Goal: Task Accomplishment & Management: Complete application form

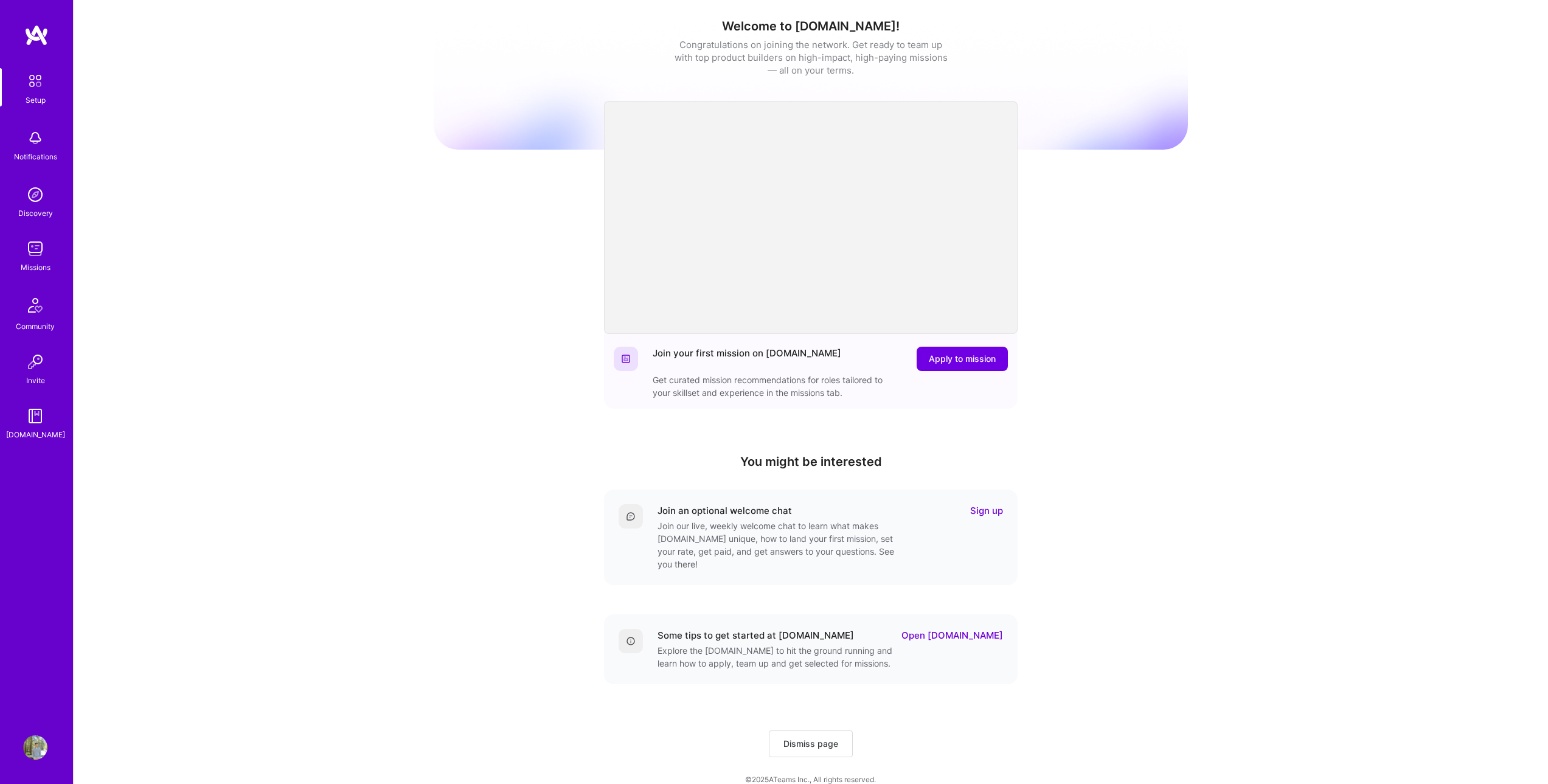
click at [43, 251] on img at bounding box center [35, 249] width 25 height 24
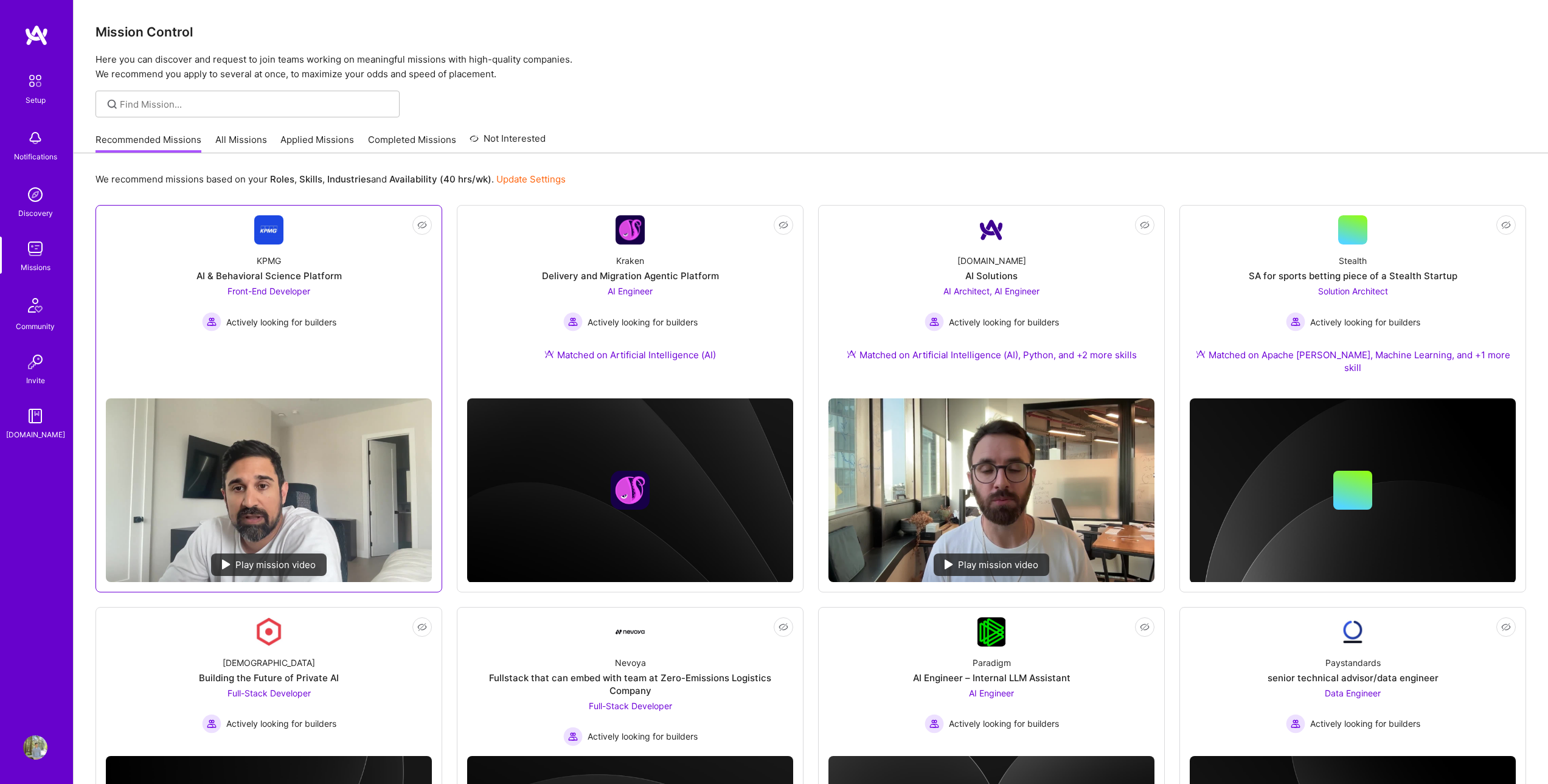
click at [257, 553] on div "Play mission video" at bounding box center [269, 564] width 116 height 22
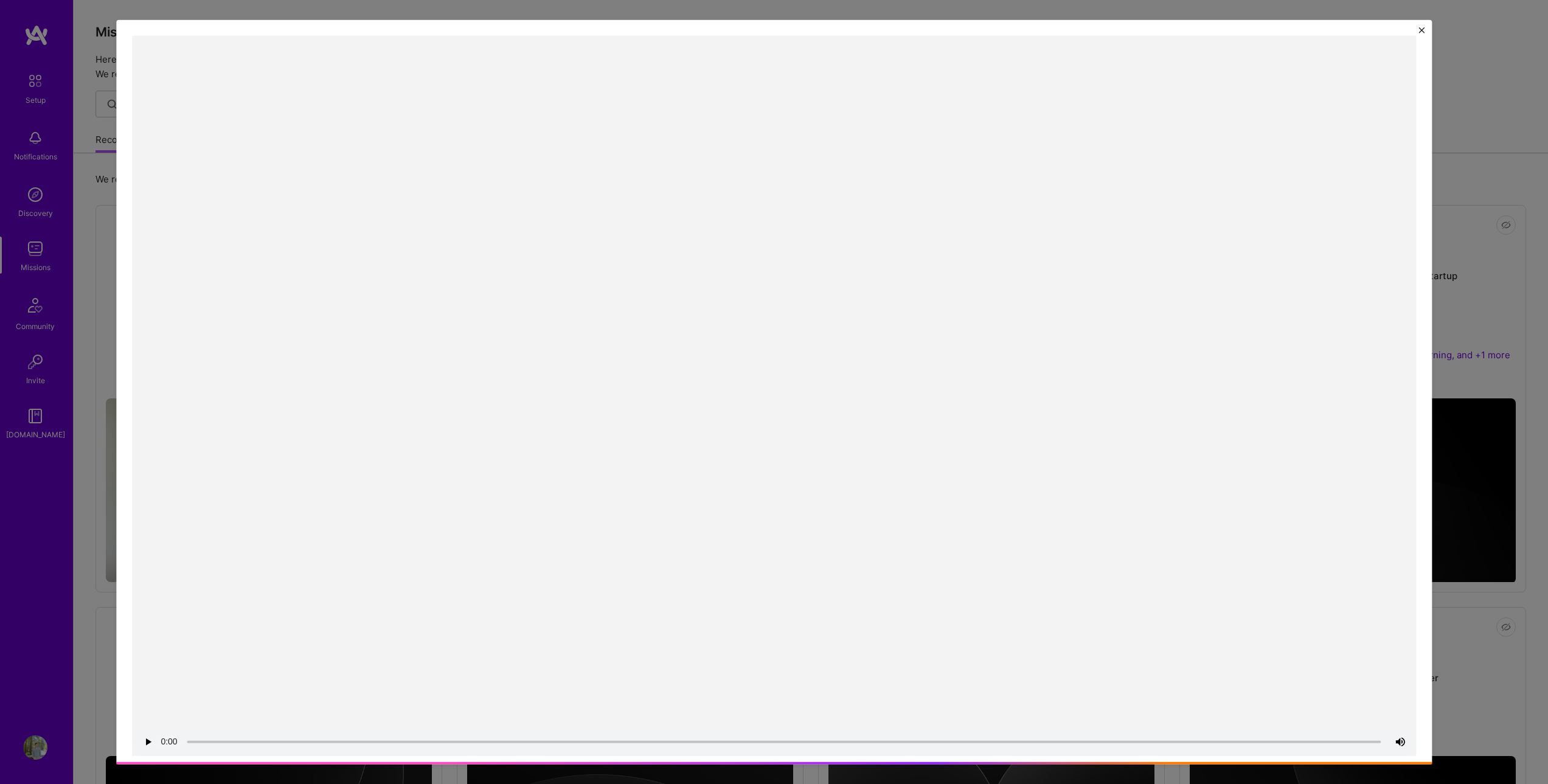
click at [720, 374] on video at bounding box center [774, 397] width 1284 height 723
click at [490, 595] on video at bounding box center [774, 397] width 1284 height 723
